Goal: Transaction & Acquisition: Purchase product/service

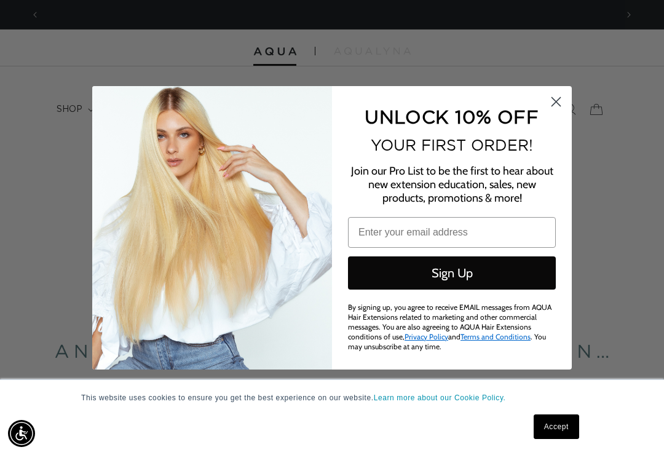
scroll to position [0, 1154]
click at [548, 100] on circle "Close dialog" at bounding box center [556, 101] width 20 height 20
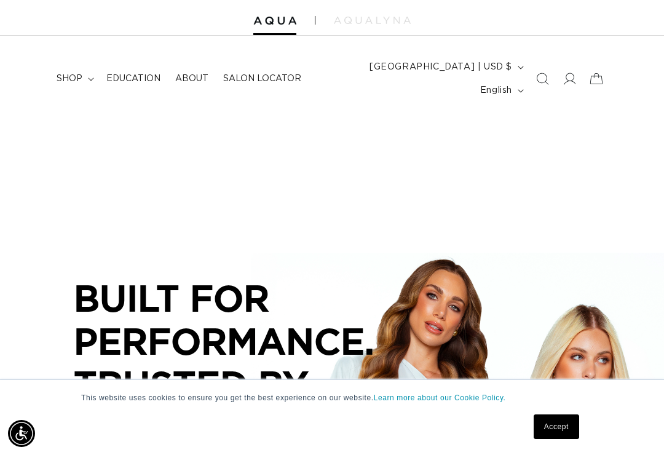
scroll to position [49, 0]
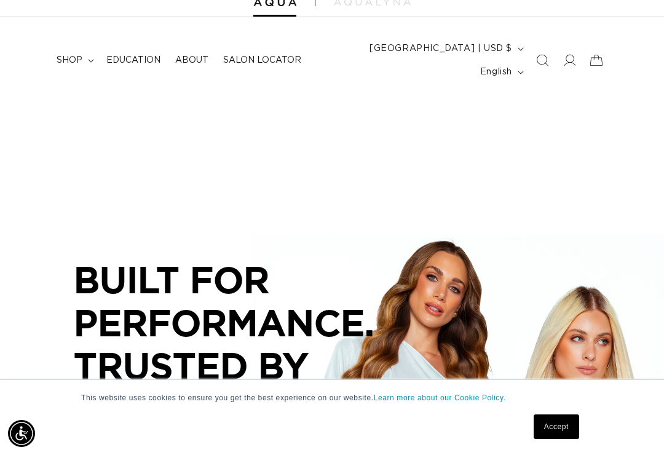
click at [564, 434] on link "Accept" at bounding box center [557, 426] width 46 height 25
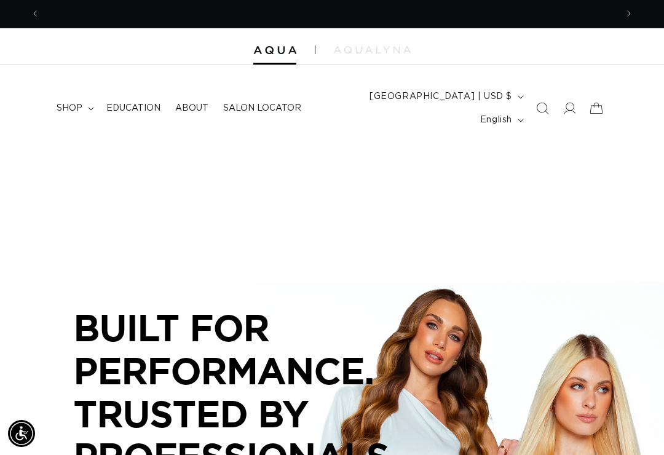
scroll to position [0, 0]
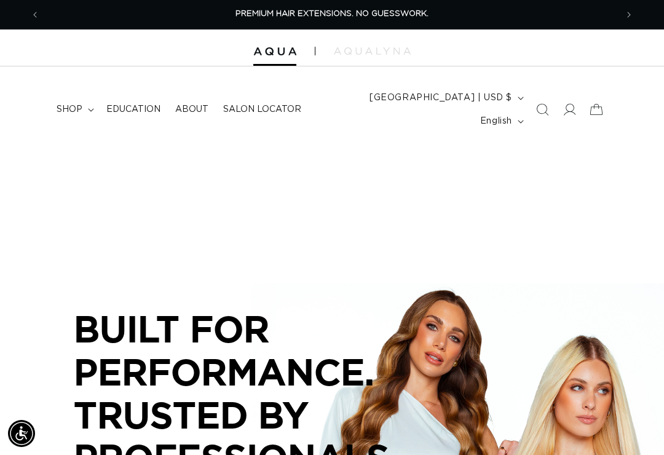
click at [46, 18] on button "Previous announcement" at bounding box center [35, 14] width 27 height 23
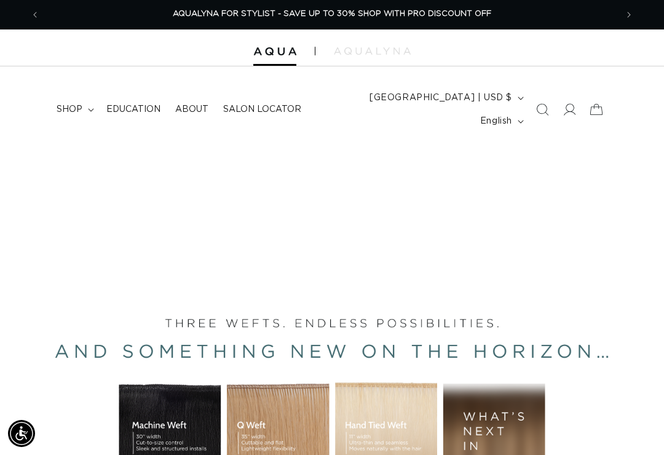
click at [76, 104] on span "shop" at bounding box center [70, 109] width 26 height 11
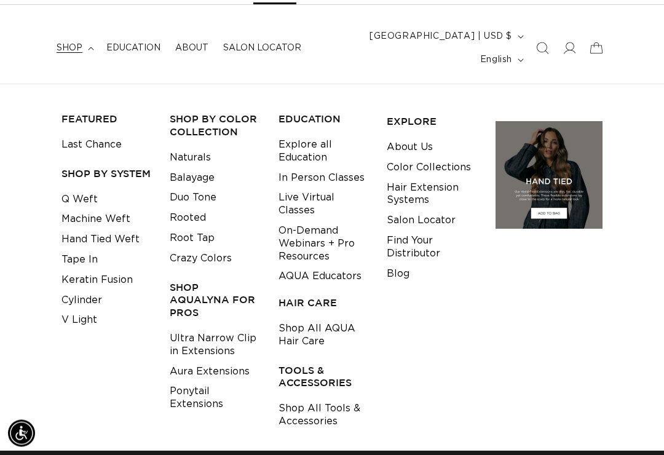
scroll to position [0, 0]
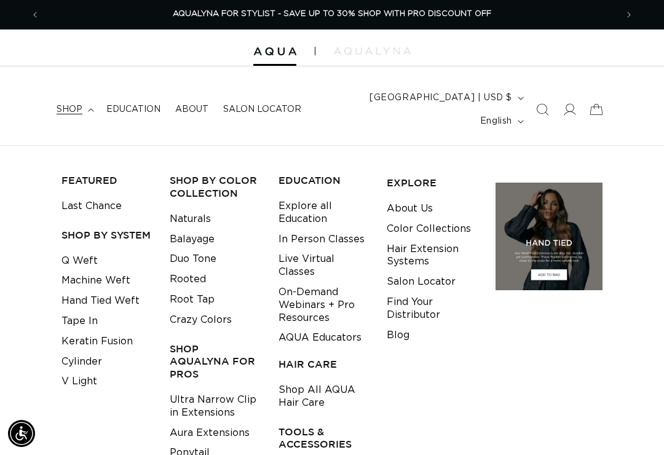
click at [389, 47] on img at bounding box center [372, 50] width 77 height 7
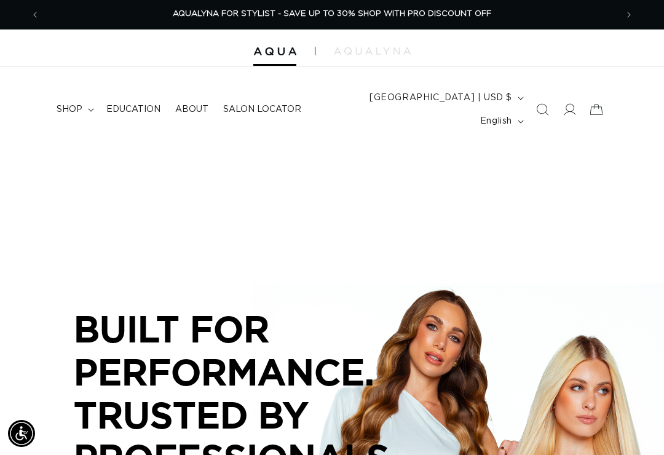
click at [279, 49] on img at bounding box center [274, 51] width 43 height 9
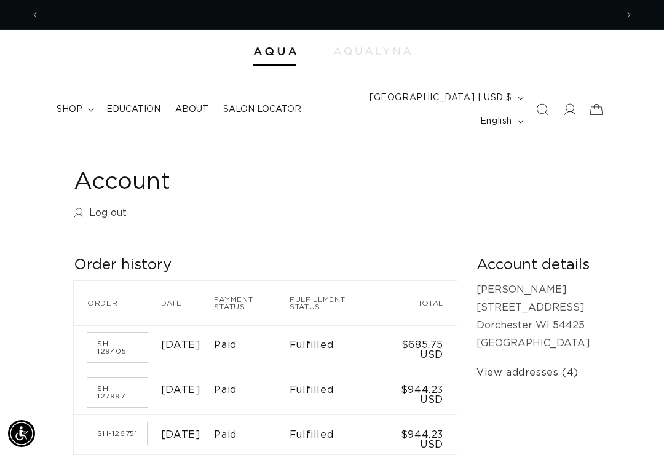
scroll to position [0, 1154]
click at [89, 103] on summary "shop" at bounding box center [74, 110] width 50 height 26
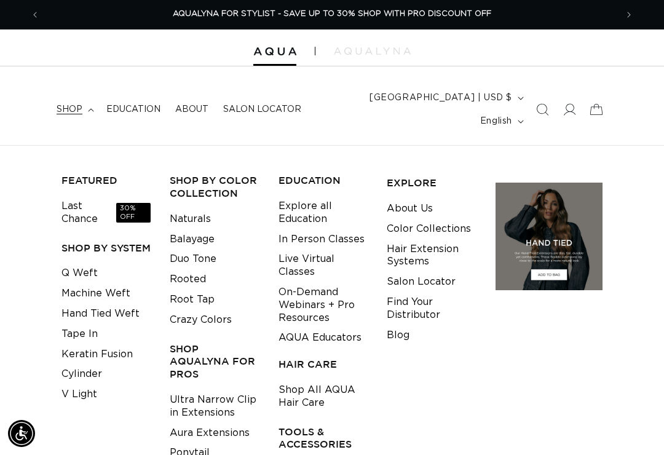
click at [92, 263] on link "Q Weft" at bounding box center [79, 273] width 36 height 20
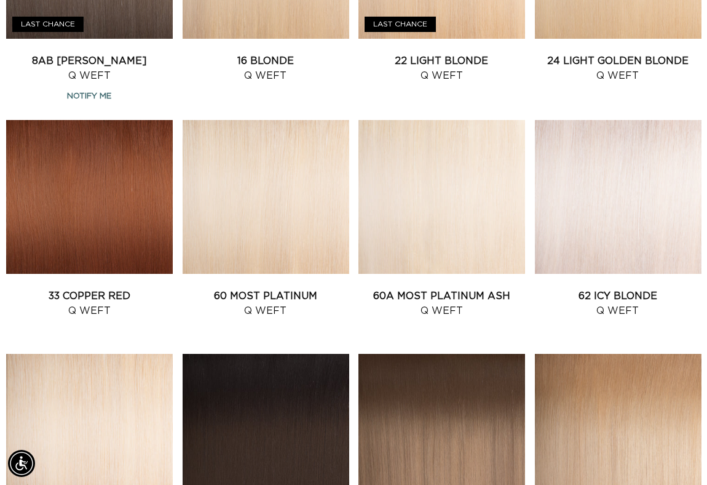
click at [445, 288] on link "60A Most Platinum Ash Q Weft" at bounding box center [442, 303] width 167 height 30
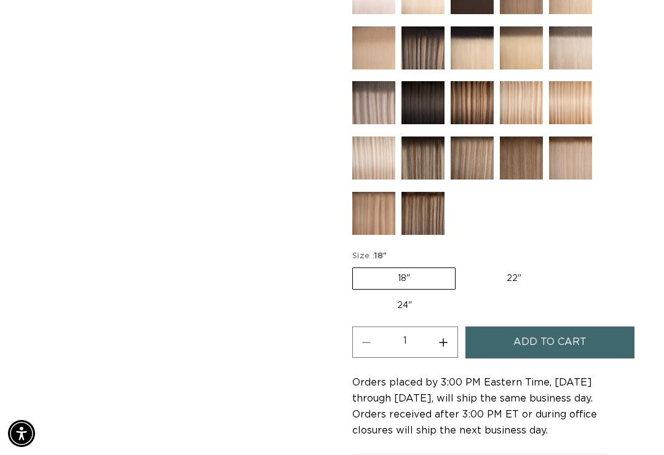
scroll to position [0, 1154]
click at [515, 268] on label "22" Variant sold out or unavailable" at bounding box center [514, 278] width 105 height 21
click at [462, 265] on input "22" Variant sold out or unavailable" at bounding box center [462, 265] width 1 height 1
radio input "true"
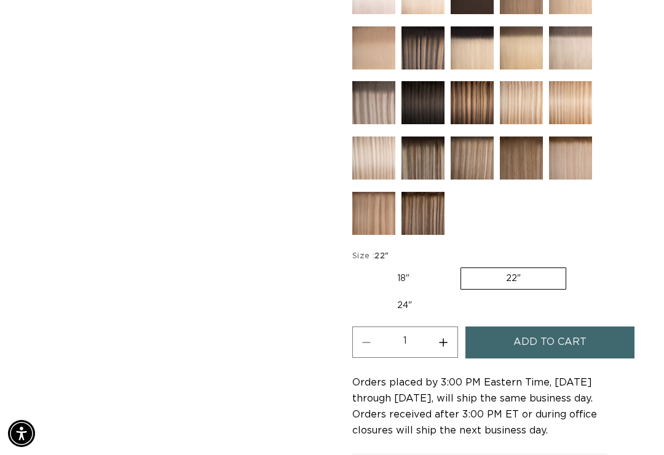
click at [571, 327] on span "Add to cart" at bounding box center [550, 342] width 73 height 31
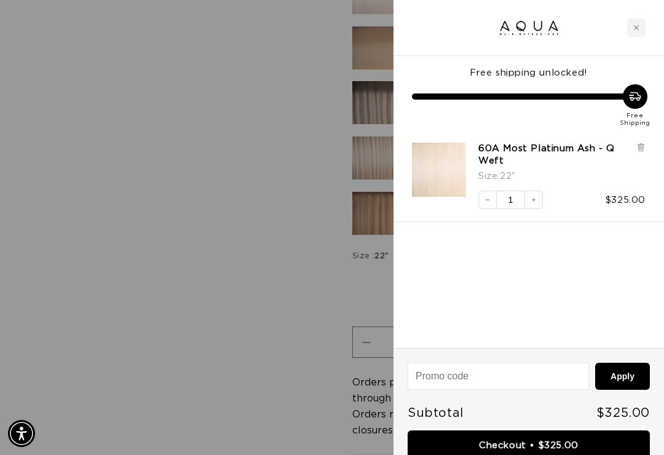
click at [265, 223] on div at bounding box center [332, 227] width 664 height 455
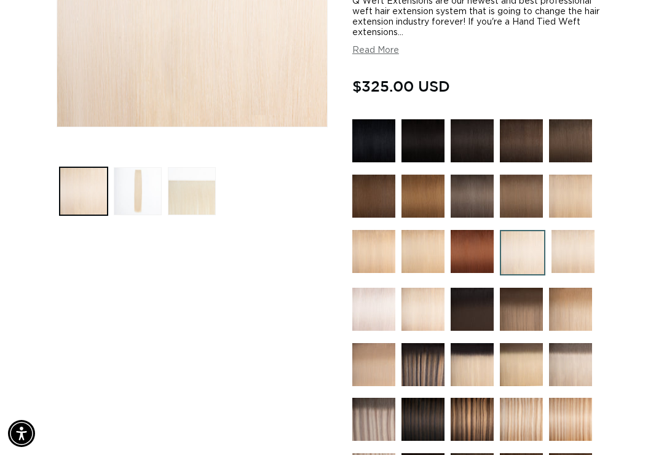
scroll to position [0, 577]
click at [571, 230] on img at bounding box center [573, 251] width 43 height 43
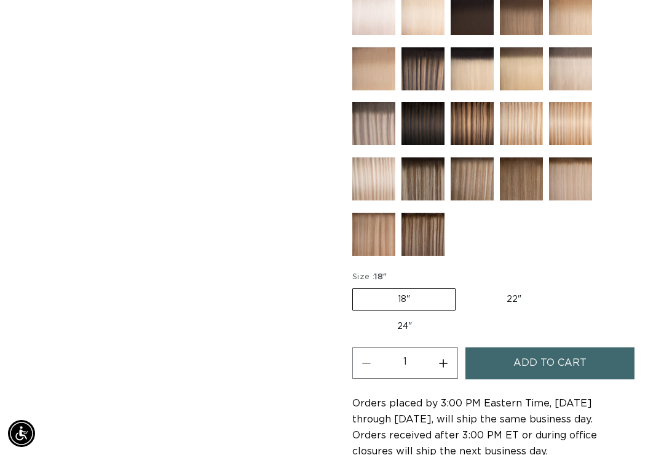
scroll to position [0, 577]
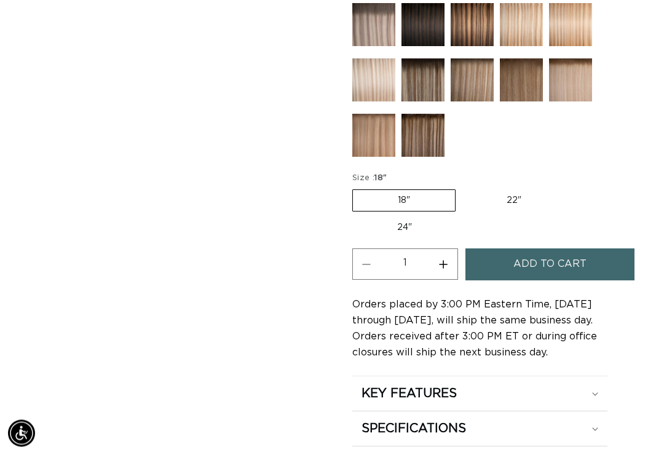
click at [523, 191] on label "22" Variant sold out or unavailable" at bounding box center [514, 201] width 105 height 21
click at [462, 188] on input "22" Variant sold out or unavailable" at bounding box center [462, 188] width 1 height 1
radio input "true"
click at [596, 249] on button "Add to cart" at bounding box center [551, 263] width 170 height 31
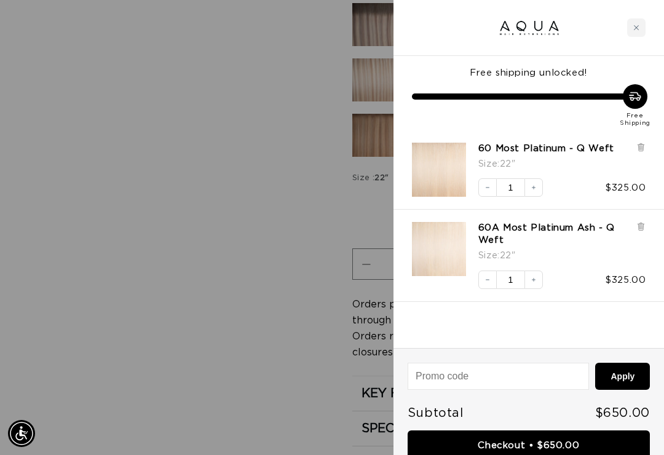
scroll to position [0, 1154]
click at [580, 442] on link "Checkout • $650.00" at bounding box center [529, 445] width 242 height 31
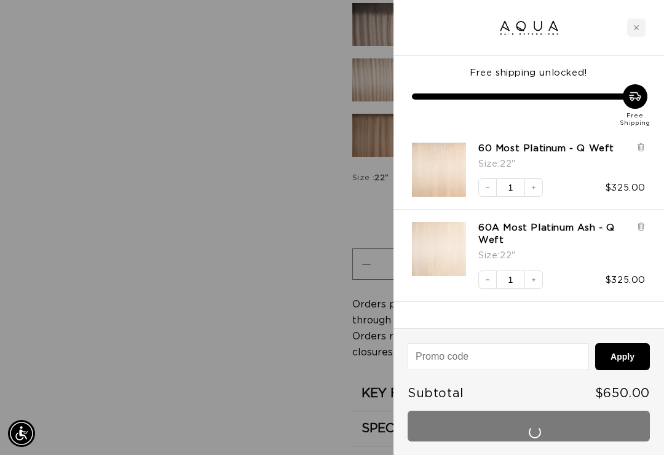
scroll to position [747, 0]
